Goal: Information Seeking & Learning: Learn about a topic

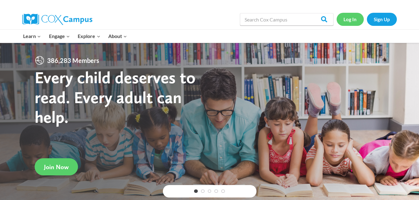
click at [347, 17] on link "Log In" at bounding box center [349, 19] width 27 height 13
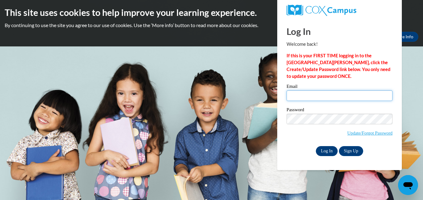
type input "[EMAIL_ADDRESS][DOMAIN_NAME]"
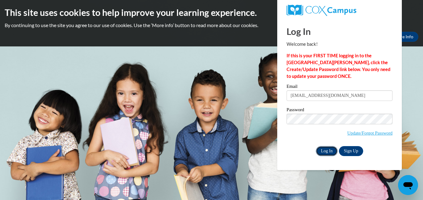
click at [325, 150] on input "Log In" at bounding box center [327, 151] width 22 height 10
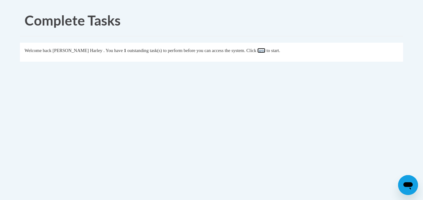
click at [264, 49] on link "here" at bounding box center [262, 50] width 8 height 5
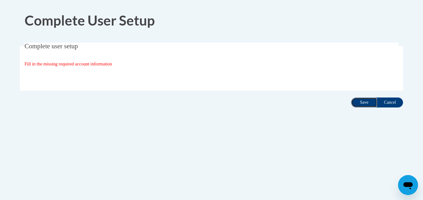
click at [360, 100] on input "Save" at bounding box center [364, 103] width 26 height 10
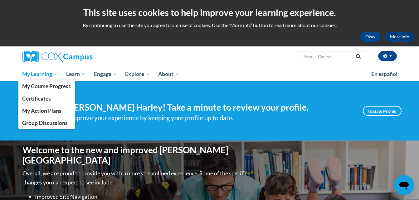
drag, startPoint x: 422, startPoint y: 195, endPoint x: 50, endPoint y: 75, distance: 391.4
click at [50, 75] on span "My Learning" at bounding box center [40, 73] width 36 height 7
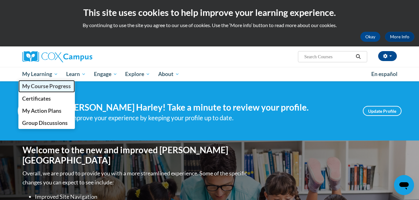
click at [49, 87] on span "My Course Progress" at bounding box center [46, 86] width 49 height 7
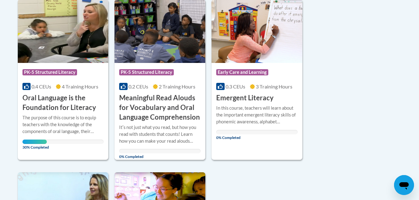
scroll to position [158, 0]
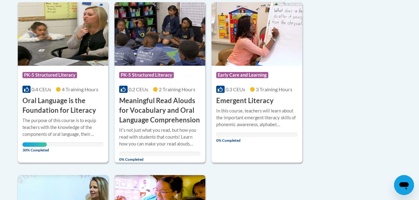
click at [68, 108] on h3 "Oral Language is the Foundation for Literacy" at bounding box center [62, 105] width 81 height 19
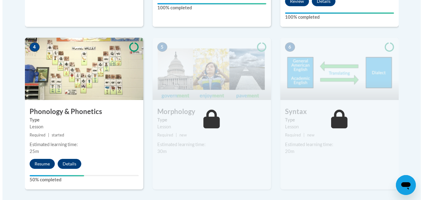
scroll to position [366, 0]
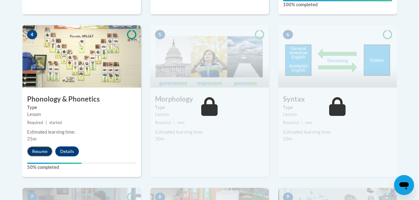
click at [44, 151] on button "Resume" at bounding box center [39, 152] width 25 height 10
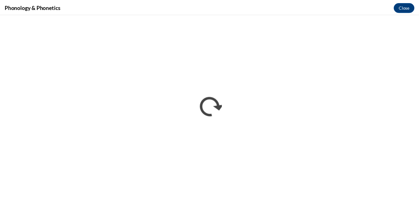
scroll to position [0, 0]
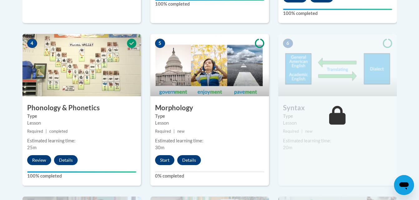
scroll to position [366, 0]
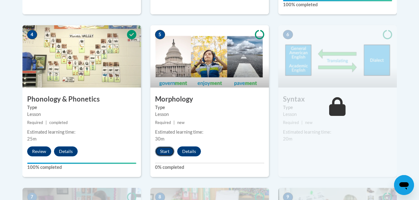
click at [166, 149] on button "Start" at bounding box center [164, 152] width 19 height 10
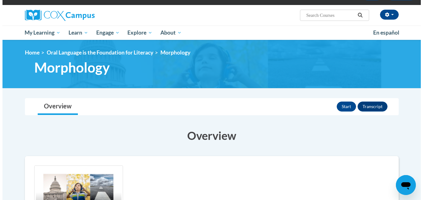
scroll to position [33, 0]
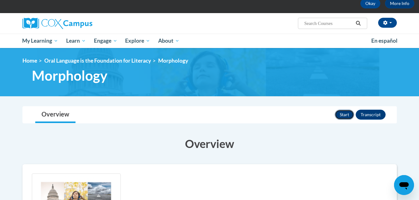
click at [344, 113] on button "Start" at bounding box center [344, 115] width 19 height 10
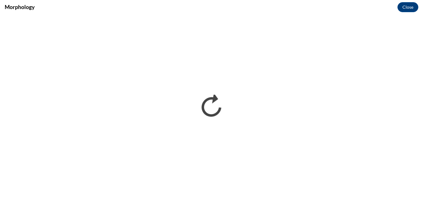
scroll to position [0, 0]
